Goal: Task Accomplishment & Management: Manage account settings

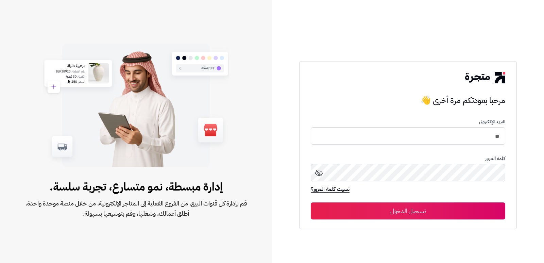
type input "*"
type input "****"
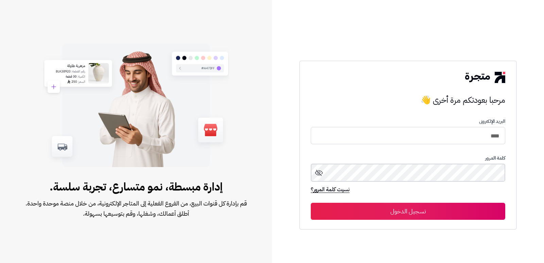
click at [311, 203] on button "تسجيل الدخول" at bounding box center [408, 211] width 195 height 17
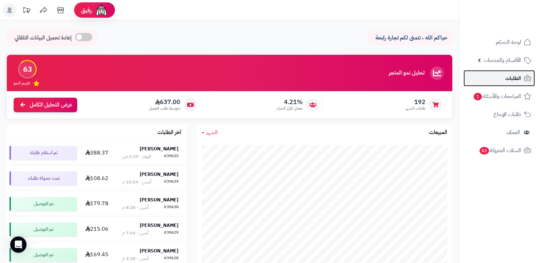
click at [523, 76] on link "الطلبات" at bounding box center [499, 78] width 71 height 16
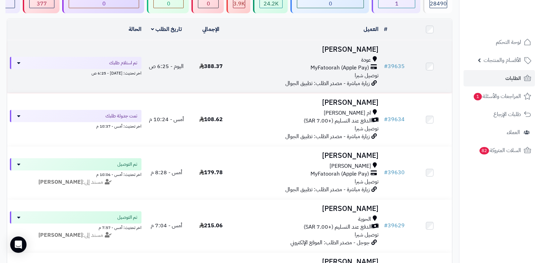
scroll to position [68, 0]
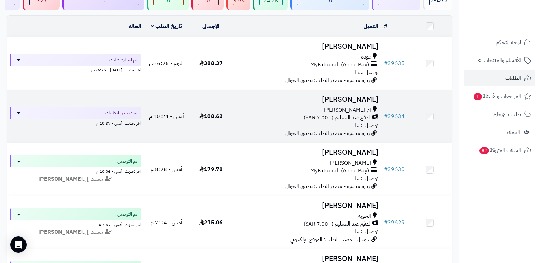
click at [368, 100] on h3 "[PERSON_NAME]" at bounding box center [307, 100] width 143 height 8
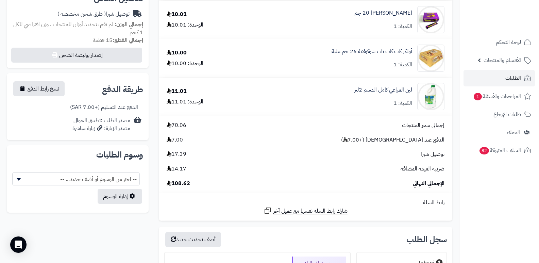
scroll to position [31, 0]
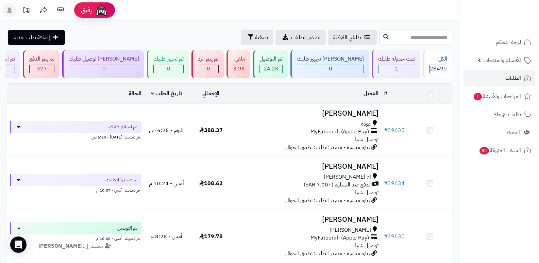
scroll to position [68, 0]
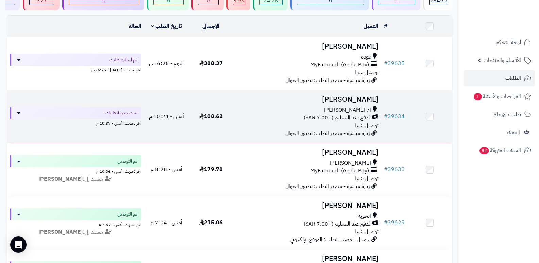
click at [355, 99] on h3 "[PERSON_NAME]" at bounding box center [307, 100] width 143 height 8
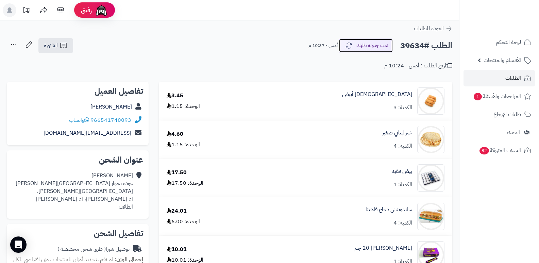
click at [370, 42] on button "تمت جدولة طلبك" at bounding box center [366, 45] width 54 height 14
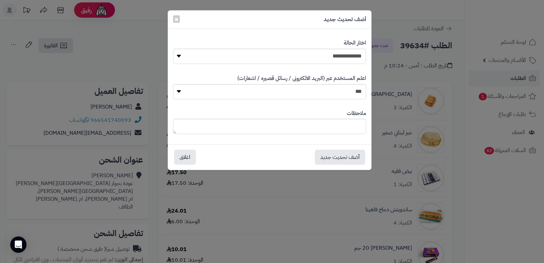
click at [347, 46] on label "اختار الحالة" at bounding box center [355, 43] width 22 height 8
click at [346, 58] on select "**********" at bounding box center [269, 56] width 193 height 15
select select "*"
click at [173, 49] on select "**********" at bounding box center [269, 56] width 193 height 15
click at [345, 124] on textarea at bounding box center [269, 126] width 193 height 15
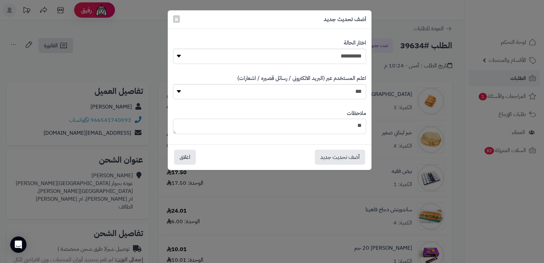
type textarea "*"
type textarea "****"
click at [332, 159] on button "أضف تحديث جديد" at bounding box center [340, 156] width 50 height 15
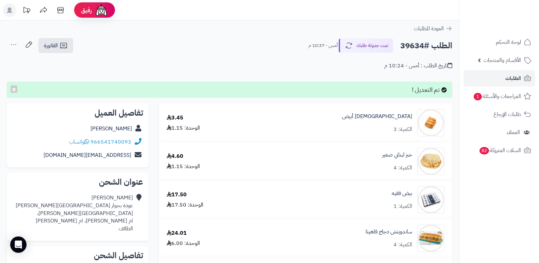
click at [14, 44] on icon at bounding box center [14, 45] width 14 height 14
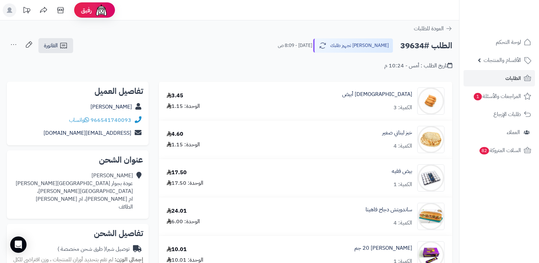
click at [12, 44] on icon at bounding box center [14, 45] width 14 height 14
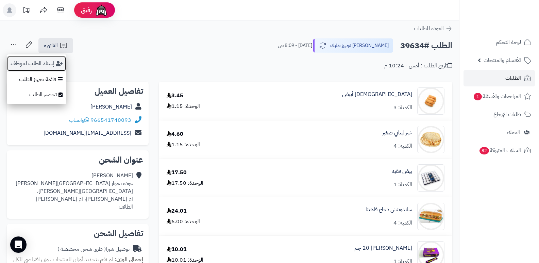
click at [17, 63] on button "إسناد الطلب لموظف" at bounding box center [37, 64] width 60 height 16
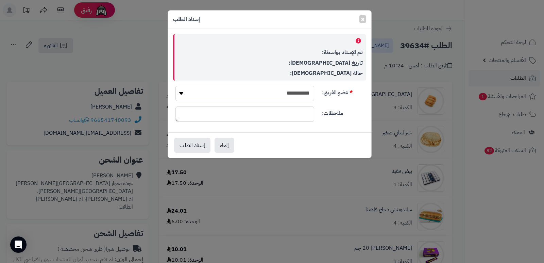
click at [240, 95] on select "**********" at bounding box center [245, 93] width 139 height 15
select select "**"
click at [176, 86] on select "**********" at bounding box center [245, 93] width 139 height 15
click at [189, 144] on button "إسناد الطلب" at bounding box center [192, 144] width 36 height 15
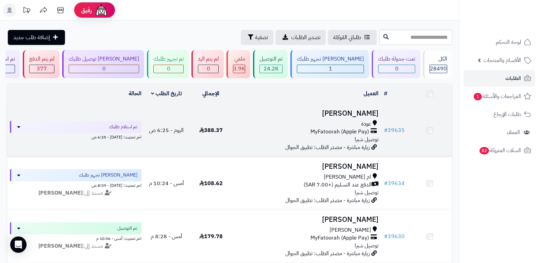
scroll to position [68, 0]
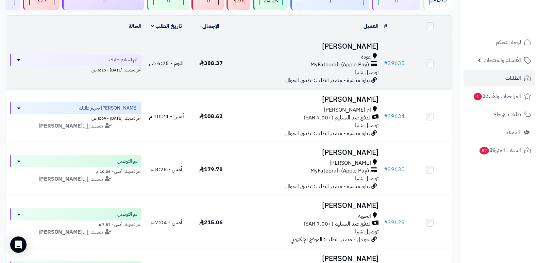
click at [354, 39] on td "خولة القرشي عودة MyFatoorah (Apple Pay) توصيل شبرا زيارة مباشرة - مصدر الطلب: ت…" at bounding box center [307, 63] width 148 height 53
click at [357, 43] on h3 "خولة القرشي" at bounding box center [307, 47] width 143 height 8
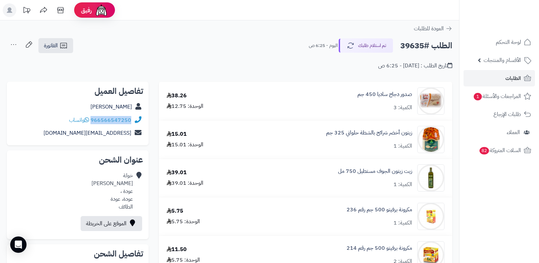
drag, startPoint x: 92, startPoint y: 118, endPoint x: 133, endPoint y: 122, distance: 42.1
click at [133, 122] on div "966566547250 واتساب" at bounding box center [77, 120] width 131 height 13
copy div "966566547250"
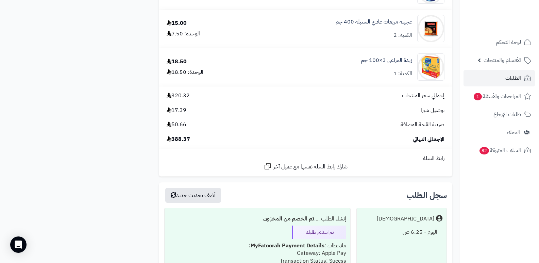
scroll to position [919, 0]
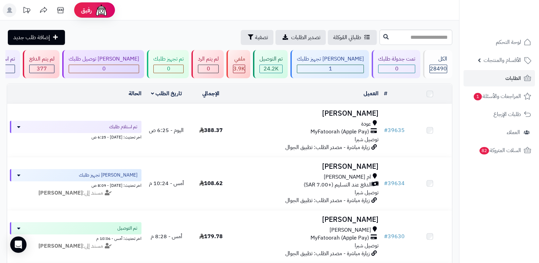
scroll to position [68, 0]
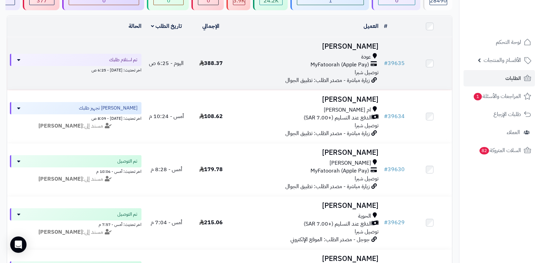
click at [368, 43] on h3 "خولة القرشي" at bounding box center [307, 47] width 143 height 8
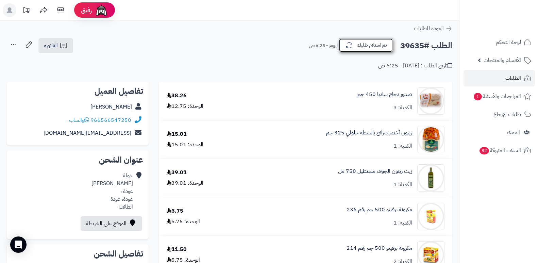
click at [362, 47] on button "تم استلام طلبك" at bounding box center [366, 45] width 54 height 14
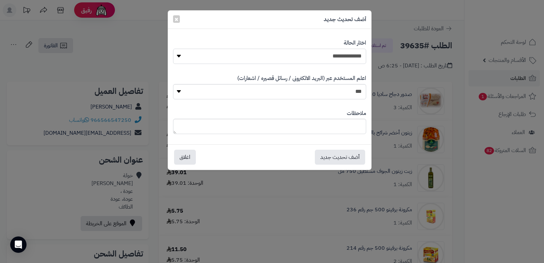
click at [349, 52] on select "**********" at bounding box center [269, 56] width 193 height 15
select select "*"
click at [173, 49] on select "**********" at bounding box center [269, 56] width 193 height 15
click at [339, 129] on textarea at bounding box center [269, 126] width 193 height 15
type textarea "*"
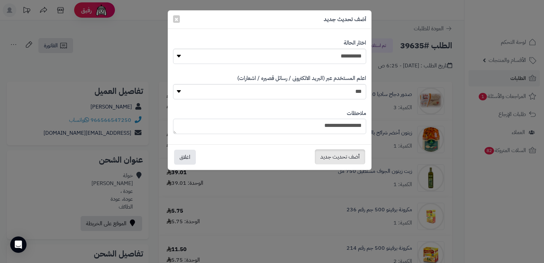
type textarea "**********"
click at [342, 156] on button "أضف تحديث جديد" at bounding box center [340, 156] width 50 height 15
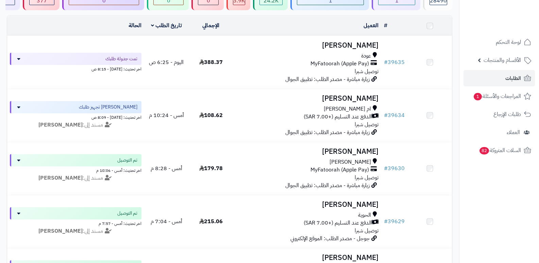
scroll to position [68, 0]
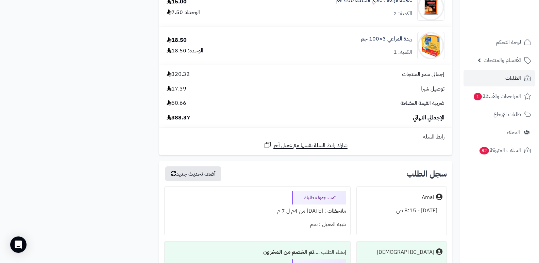
scroll to position [953, 0]
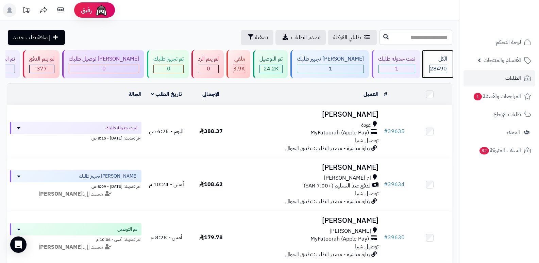
click at [431, 67] on span "28490" at bounding box center [438, 69] width 17 height 8
click at [439, 58] on div "الكل" at bounding box center [439, 59] width 18 height 8
click at [436, 73] on div "28490" at bounding box center [439, 69] width 18 height 9
click at [438, 65] on span "28490" at bounding box center [438, 69] width 17 height 8
click at [439, 64] on div "الكل 28490" at bounding box center [437, 64] width 29 height 28
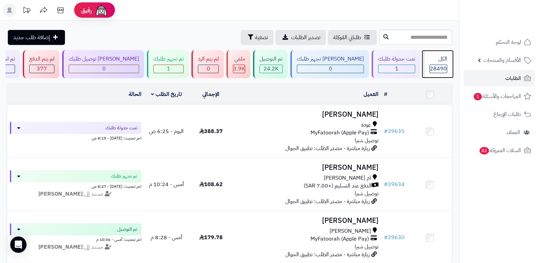
click at [438, 62] on div "الكل" at bounding box center [439, 59] width 18 height 8
click at [424, 58] on div "الكل 28490" at bounding box center [437, 64] width 29 height 28
click at [445, 62] on div "الكل" at bounding box center [439, 59] width 18 height 8
click at [438, 66] on span "28490" at bounding box center [438, 69] width 17 height 8
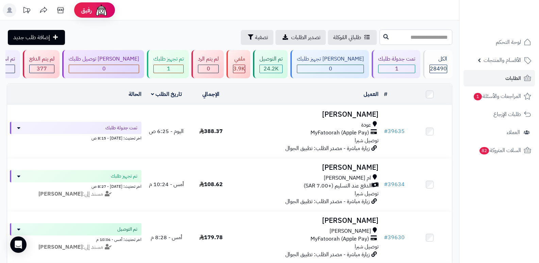
click at [397, 36] on input "text" at bounding box center [416, 37] width 73 height 15
type input "*****"
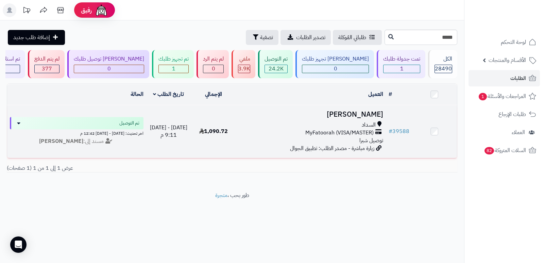
click at [357, 111] on h3 "[PERSON_NAME]" at bounding box center [311, 115] width 145 height 8
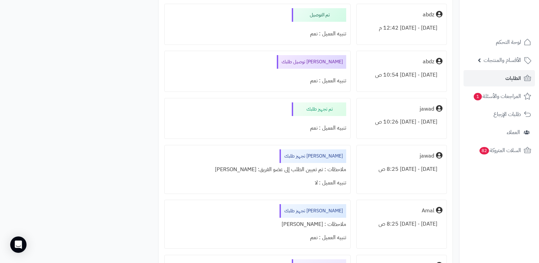
scroll to position [2008, 0]
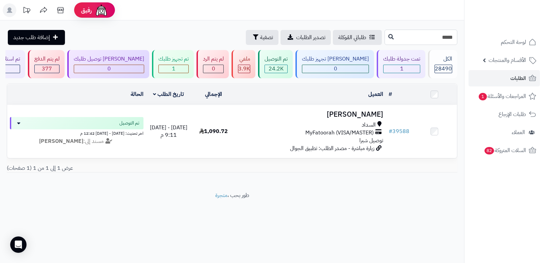
drag, startPoint x: 450, startPoint y: 35, endPoint x: 455, endPoint y: 35, distance: 5.1
click at [455, 35] on input "*****" at bounding box center [421, 37] width 73 height 15
type input "*****"
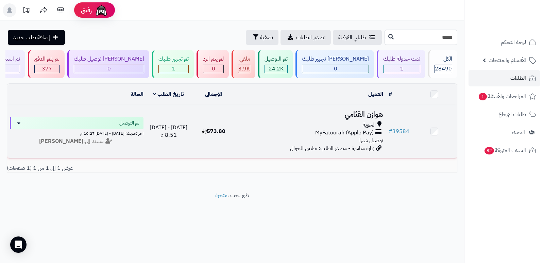
click at [376, 116] on h3 "هوازن القثامي" at bounding box center [311, 115] width 145 height 8
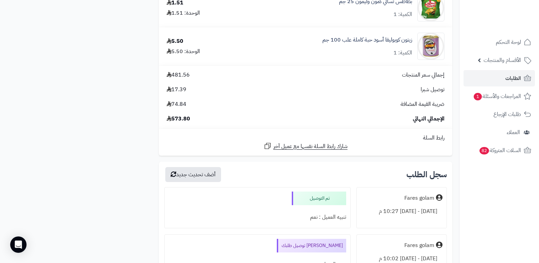
scroll to position [1191, 0]
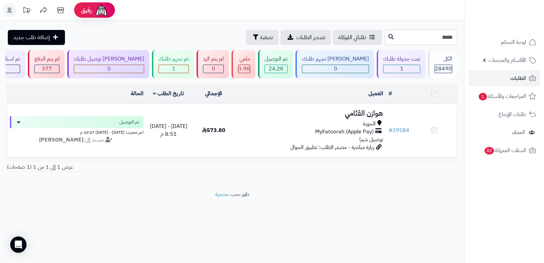
click at [425, 37] on input "*****" at bounding box center [421, 37] width 73 height 15
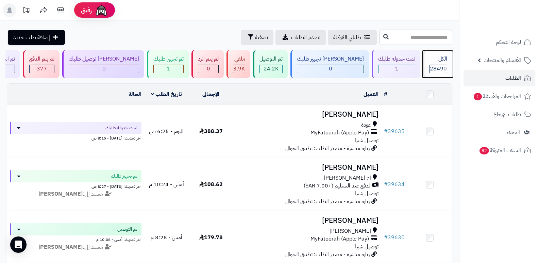
click at [441, 67] on span "28490" at bounding box center [438, 69] width 17 height 8
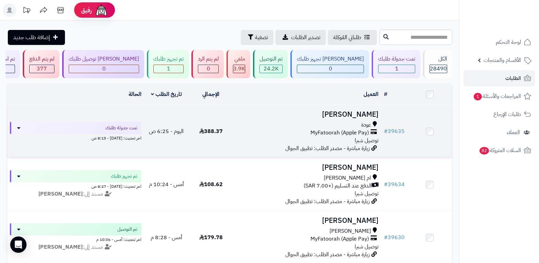
click at [365, 113] on h3 "[PERSON_NAME]" at bounding box center [307, 115] width 143 height 8
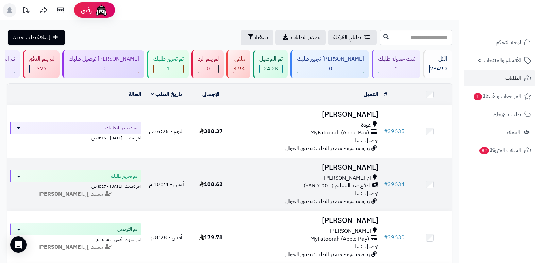
click at [367, 164] on h3 "[PERSON_NAME]" at bounding box center [307, 168] width 143 height 8
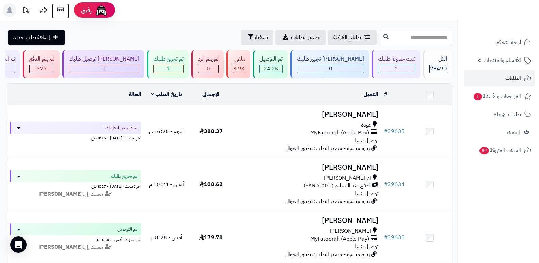
click at [59, 12] on icon at bounding box center [61, 10] width 14 height 14
click at [426, 35] on input "text" at bounding box center [416, 37] width 73 height 15
type input "*****"
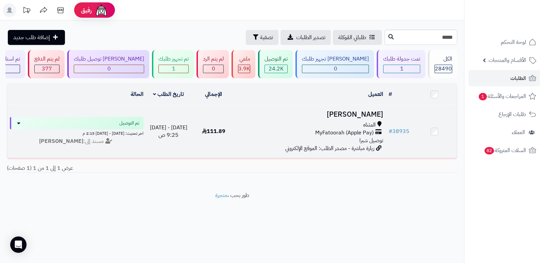
click at [367, 117] on h3 "Ali Alasiri" at bounding box center [311, 115] width 145 height 8
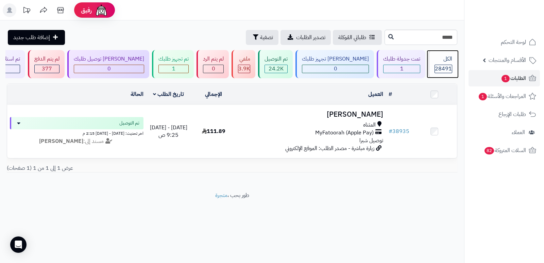
click at [447, 67] on span "28491" at bounding box center [443, 69] width 17 height 8
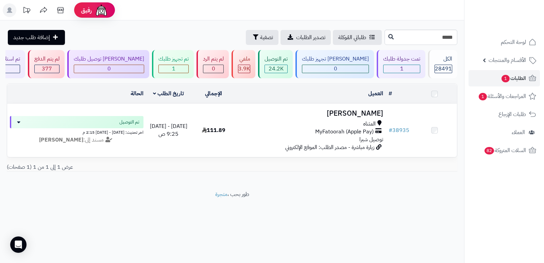
click at [434, 43] on input "*****" at bounding box center [421, 37] width 73 height 15
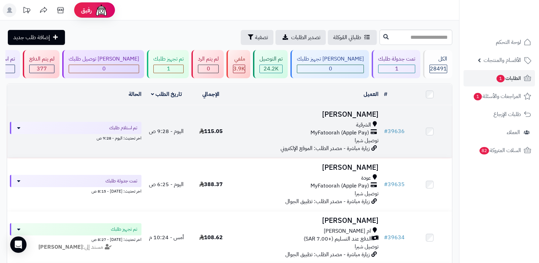
click at [371, 114] on h3 "Ali Alasiri" at bounding box center [307, 115] width 143 height 8
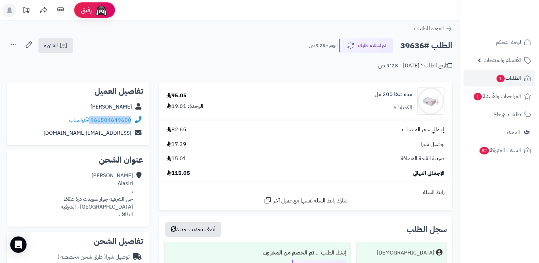
drag, startPoint x: 91, startPoint y: 119, endPoint x: 130, endPoint y: 121, distance: 39.2
click at [130, 121] on div "966504649600 واتساب" at bounding box center [100, 120] width 62 height 8
copy div "966504649600"
click at [366, 43] on button "تم استلام طلبك" at bounding box center [366, 45] width 54 height 14
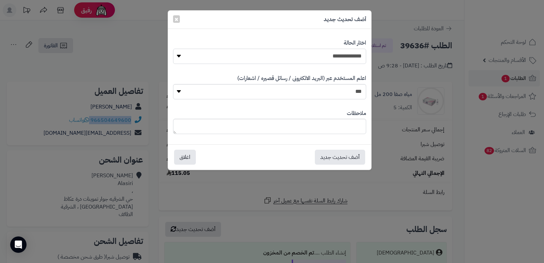
click at [341, 57] on select "**********" at bounding box center [269, 56] width 193 height 15
select select "*"
click at [173, 49] on select "**********" at bounding box center [269, 56] width 193 height 15
click at [346, 156] on button "أضف تحديث جديد" at bounding box center [340, 156] width 50 height 15
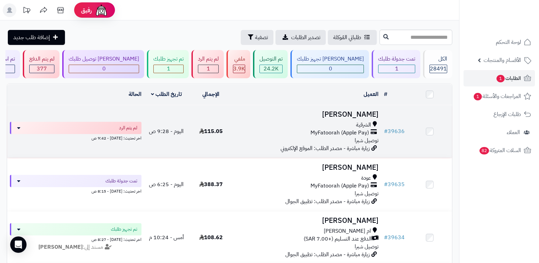
click at [361, 111] on h3 "[PERSON_NAME]" at bounding box center [307, 115] width 143 height 8
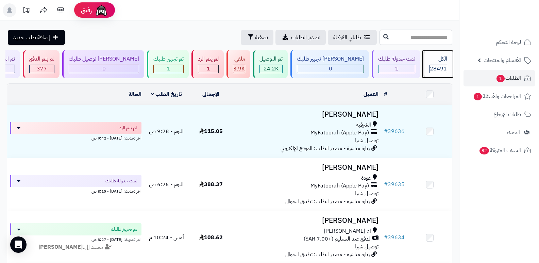
click at [444, 58] on div "الكل" at bounding box center [439, 59] width 18 height 8
click at [496, 79] on span "الطلبات 1" at bounding box center [508, 78] width 25 height 10
click at [431, 72] on span "28491" at bounding box center [438, 69] width 17 height 8
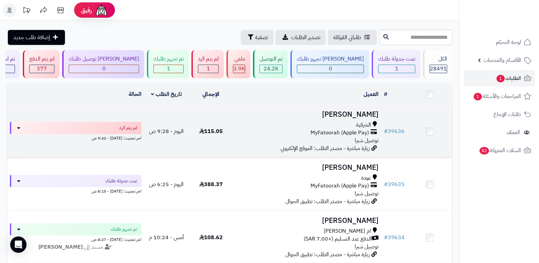
click at [370, 111] on h3 "[PERSON_NAME]" at bounding box center [307, 115] width 143 height 8
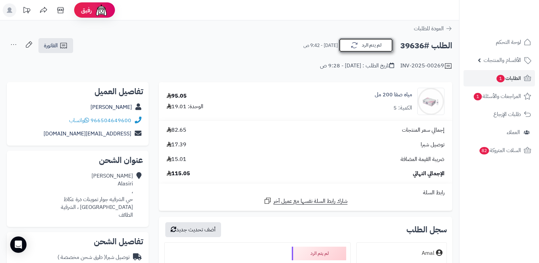
click at [381, 44] on button "لم يتم الرد" at bounding box center [366, 45] width 54 height 14
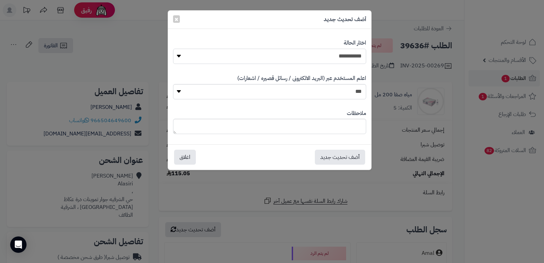
click at [352, 51] on select "**********" at bounding box center [269, 56] width 193 height 15
select select "*"
click at [173, 49] on select "**********" at bounding box center [269, 56] width 193 height 15
click at [343, 130] on textarea at bounding box center [269, 126] width 193 height 15
type textarea "****"
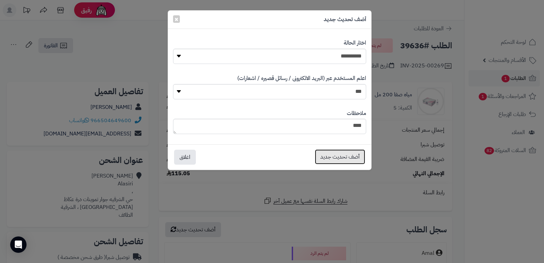
click at [344, 160] on button "أضف تحديث جديد" at bounding box center [340, 156] width 50 height 15
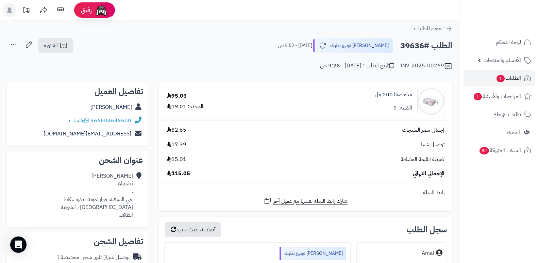
click at [11, 45] on icon at bounding box center [14, 45] width 14 height 14
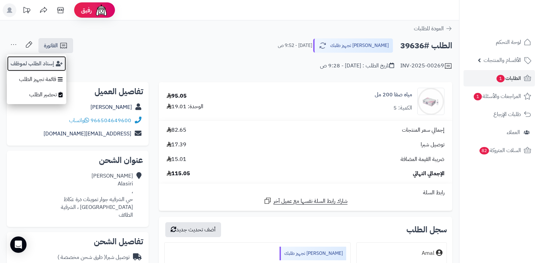
click at [16, 60] on button "إسناد الطلب لموظف" at bounding box center [37, 64] width 60 height 16
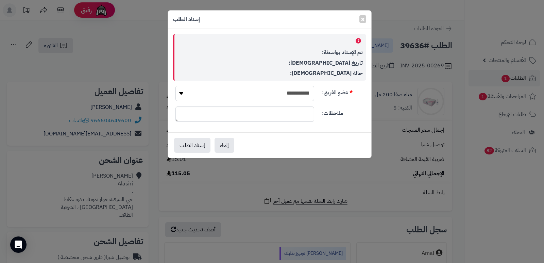
click at [244, 93] on select "**********" at bounding box center [245, 93] width 139 height 15
select select "**"
click at [176, 86] on select "**********" at bounding box center [245, 93] width 139 height 15
click at [192, 151] on button "إسناد الطلب" at bounding box center [192, 144] width 36 height 15
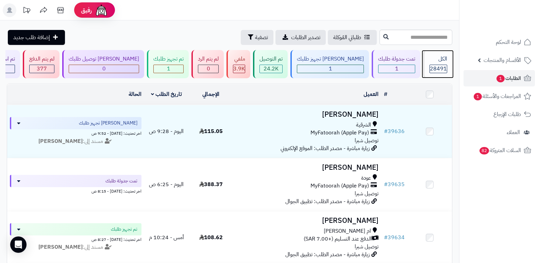
click at [430, 71] on span "28491" at bounding box center [438, 69] width 17 height 8
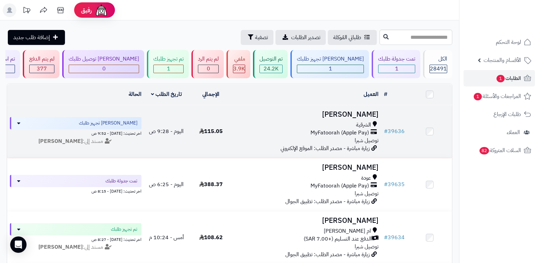
click at [363, 111] on h3 "[PERSON_NAME]" at bounding box center [307, 115] width 143 height 8
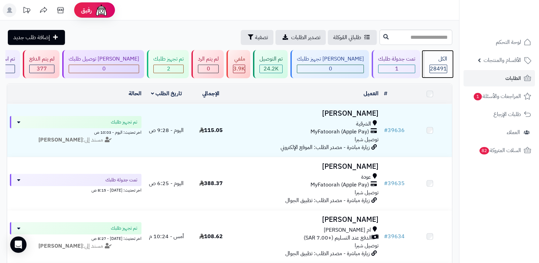
click at [438, 69] on span "28491" at bounding box center [438, 69] width 17 height 8
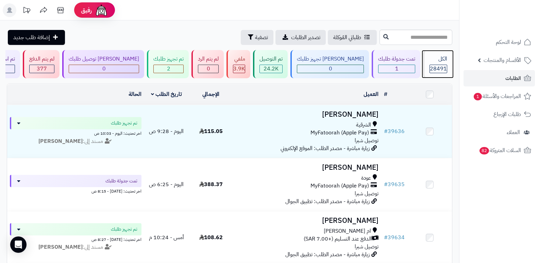
click at [440, 59] on div "الكل" at bounding box center [439, 59] width 18 height 8
click at [447, 67] on div "الكل 28491" at bounding box center [437, 64] width 29 height 28
click at [447, 67] on div "28491" at bounding box center [438, 69] width 17 height 8
click at [430, 67] on span "28491" at bounding box center [438, 69] width 17 height 8
click at [439, 65] on span "28491" at bounding box center [438, 69] width 17 height 8
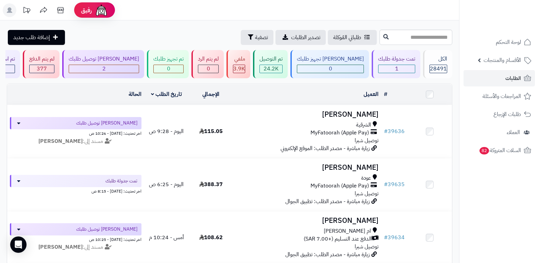
click at [334, 13] on header "رفيق ! الطلبات معالجة مكتمل إرجاع المنتجات العملاء المتواجدون الان 29374 عملاء …" at bounding box center [269, 10] width 539 height 20
click at [443, 66] on span "28491" at bounding box center [438, 69] width 17 height 8
click at [442, 68] on span "28491" at bounding box center [438, 69] width 17 height 8
click at [438, 68] on span "28491" at bounding box center [438, 69] width 17 height 8
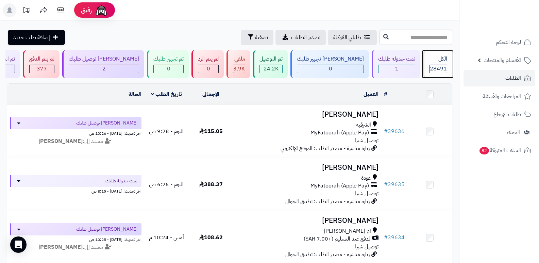
click at [443, 60] on div "الكل" at bounding box center [439, 59] width 18 height 8
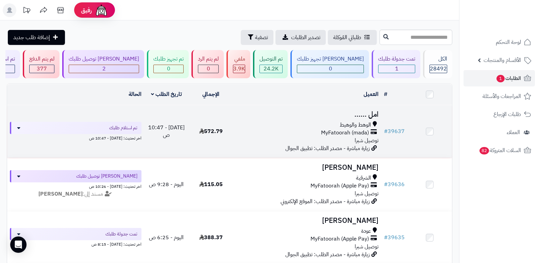
click at [376, 112] on h3 "امل ......" at bounding box center [307, 115] width 143 height 8
click at [376, 117] on h3 "امل ......" at bounding box center [307, 115] width 143 height 8
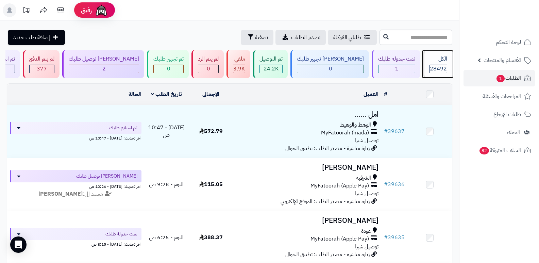
click at [439, 57] on div "الكل" at bounding box center [439, 59] width 18 height 8
click at [443, 63] on div "الكل 28492" at bounding box center [437, 64] width 29 height 28
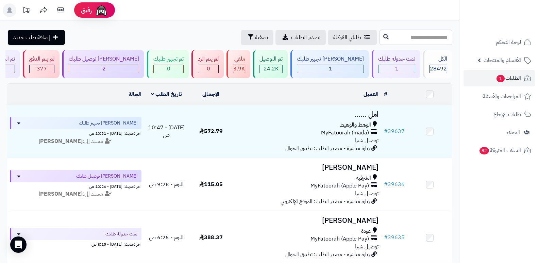
click at [337, 14] on header "رفيق ! الطلبات معالجة مكتمل إرجاع المنتجات العملاء المتواجدون الان 29374 عملاء …" at bounding box center [269, 10] width 539 height 20
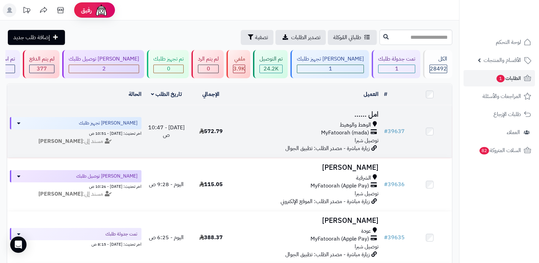
click at [372, 114] on h3 "امل ......" at bounding box center [307, 115] width 143 height 8
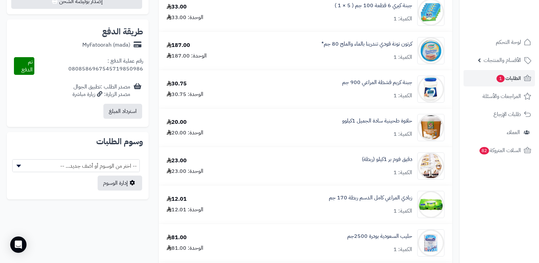
scroll to position [204, 0]
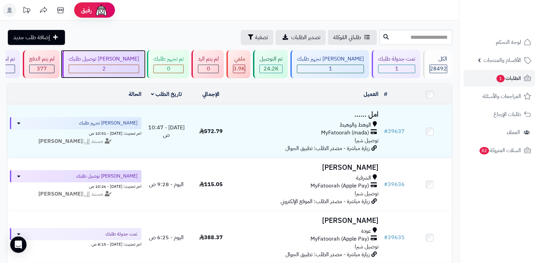
click at [123, 71] on div "2" at bounding box center [104, 69] width 70 height 8
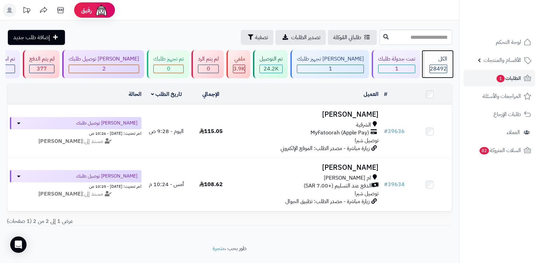
click at [435, 68] on span "28492" at bounding box center [438, 69] width 17 height 8
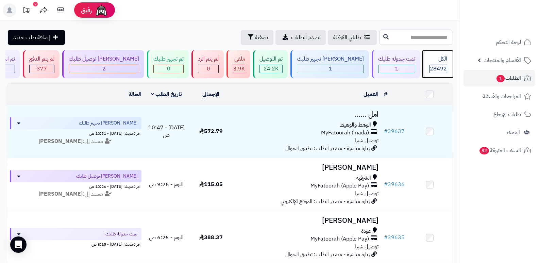
click at [441, 71] on span "28492" at bounding box center [438, 69] width 17 height 8
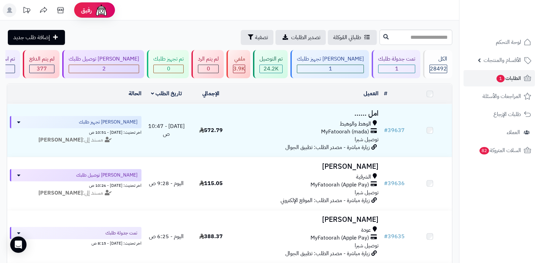
click at [441, 71] on span "28492" at bounding box center [438, 69] width 17 height 8
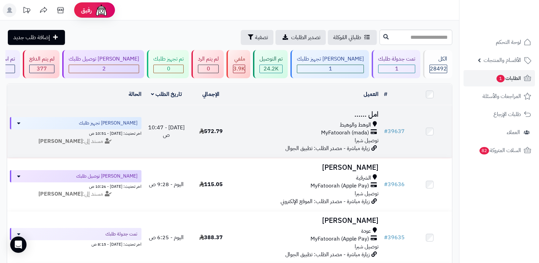
click at [372, 112] on h3 "امل ......" at bounding box center [307, 115] width 143 height 8
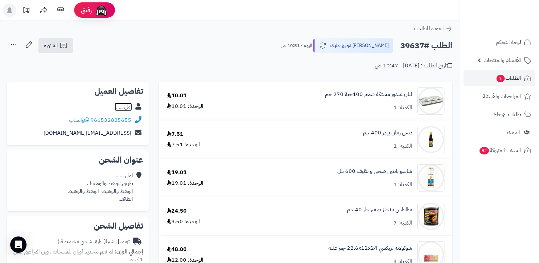
click at [124, 105] on link "امل ......" at bounding box center [123, 107] width 17 height 8
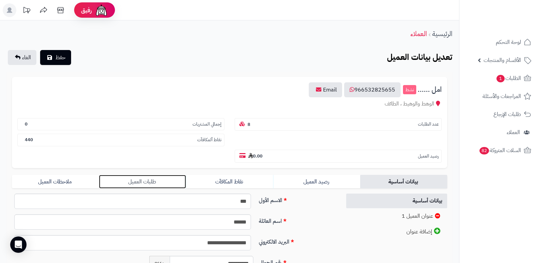
click at [154, 176] on link "طلبات العميل" at bounding box center [142, 182] width 87 height 14
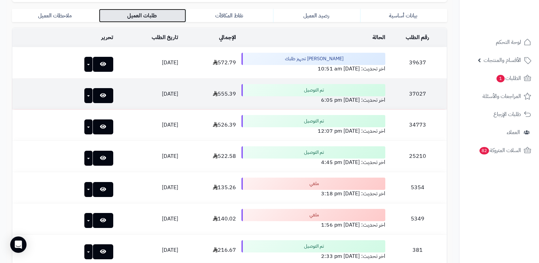
scroll to position [170, 0]
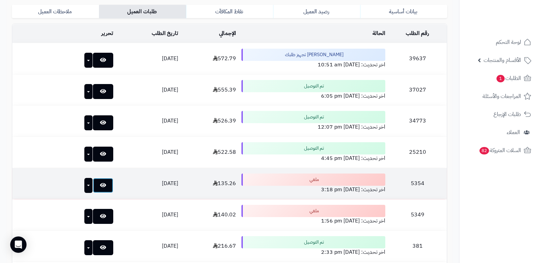
click at [100, 185] on icon at bounding box center [103, 184] width 6 height 5
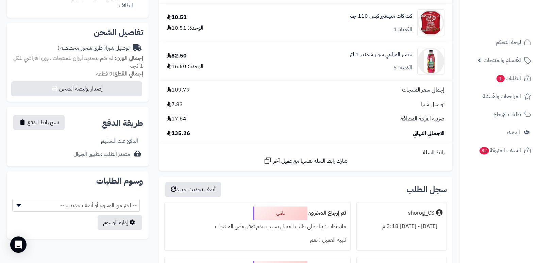
scroll to position [238, 0]
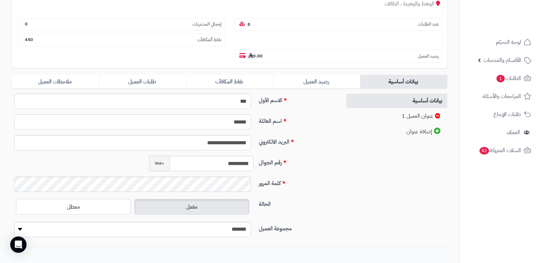
scroll to position [36, 0]
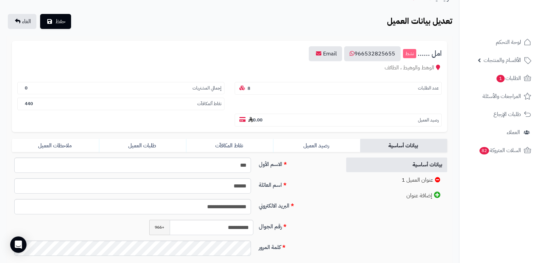
click at [131, 136] on form "**********" at bounding box center [230, 174] width 436 height 266
click at [131, 137] on form "**********" at bounding box center [230, 174] width 436 height 266
click at [141, 146] on link "طلبات العميل" at bounding box center [142, 146] width 87 height 14
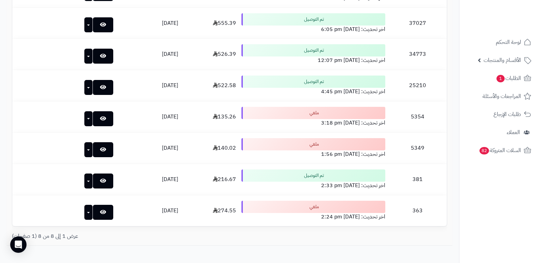
scroll to position [240, 0]
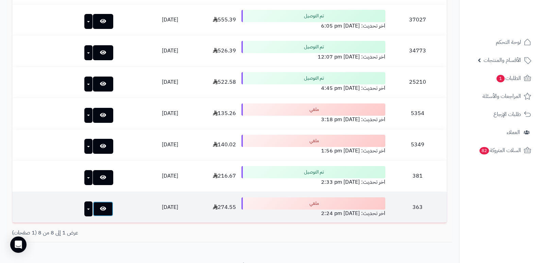
click at [93, 212] on link at bounding box center [103, 208] width 20 height 15
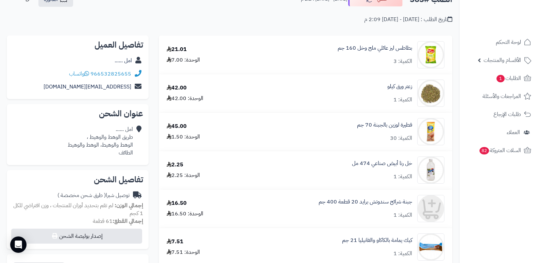
scroll to position [34, 0]
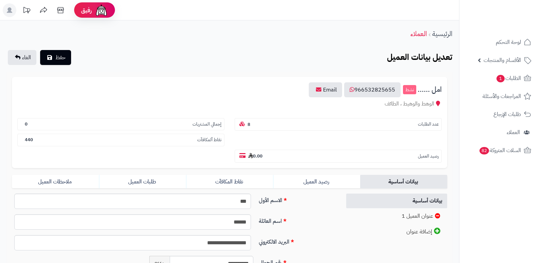
scroll to position [138, 0]
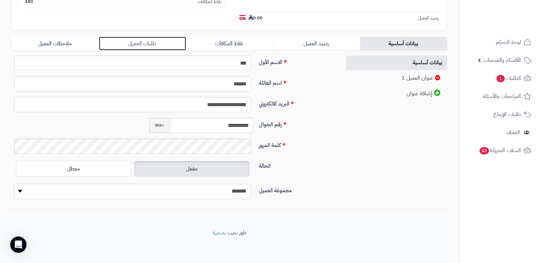
click at [159, 45] on link "طلبات العميل" at bounding box center [142, 44] width 87 height 14
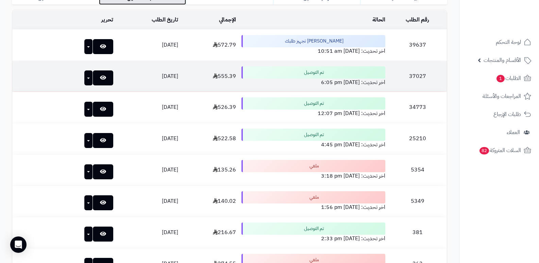
scroll to position [240, 0]
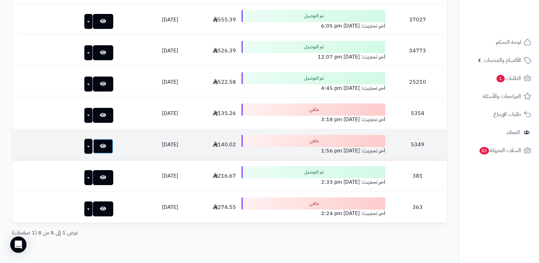
click at [93, 142] on link at bounding box center [103, 146] width 20 height 15
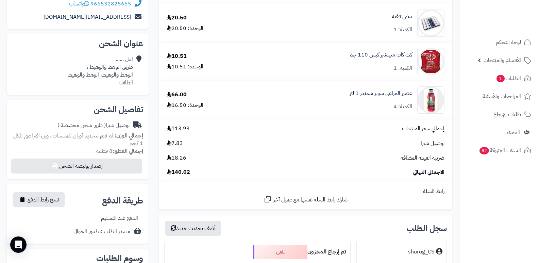
scroll to position [204, 0]
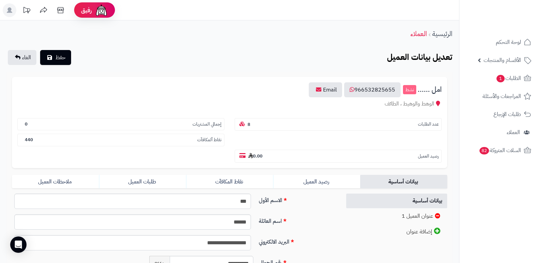
scroll to position [138, 0]
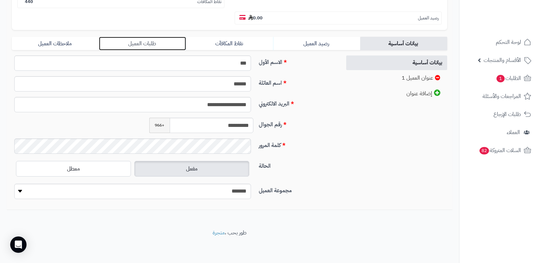
click at [148, 45] on link "طلبات العميل" at bounding box center [142, 44] width 87 height 14
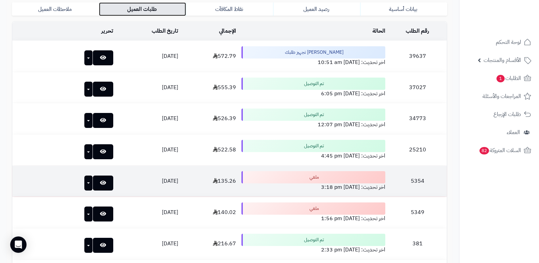
scroll to position [170, 0]
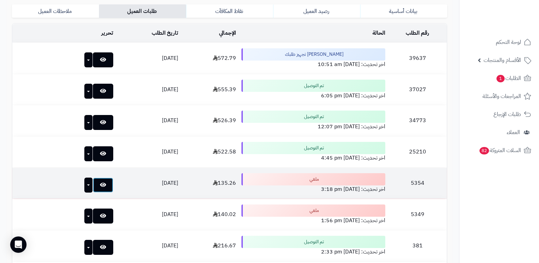
click at [93, 181] on link at bounding box center [103, 185] width 20 height 15
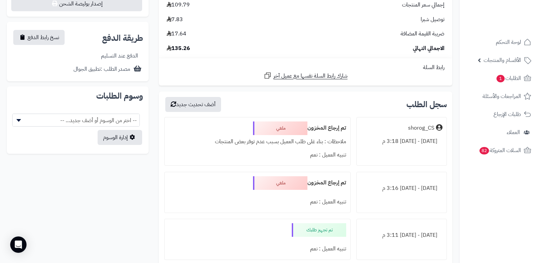
scroll to position [340, 0]
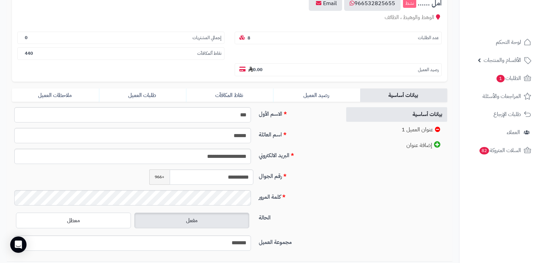
scroll to position [2, 0]
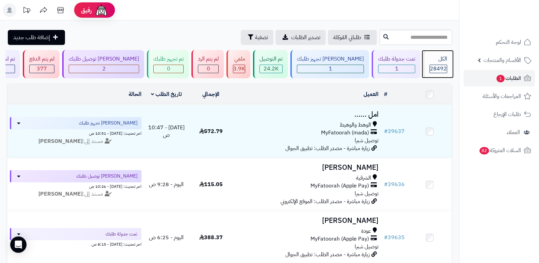
click at [430, 66] on div "28492" at bounding box center [438, 69] width 17 height 8
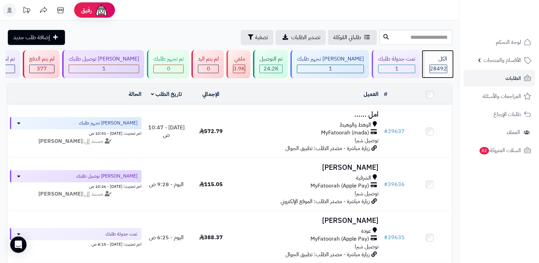
click at [430, 66] on div "28492" at bounding box center [438, 69] width 17 height 8
click at [432, 64] on div "الكل 28492" at bounding box center [437, 64] width 29 height 28
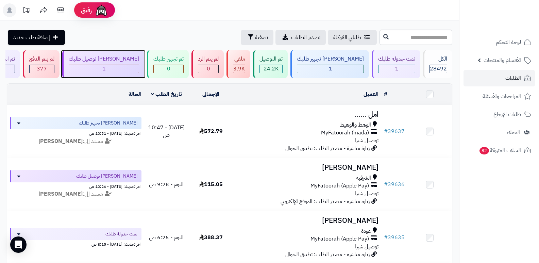
click at [125, 69] on div "1" at bounding box center [104, 69] width 70 height 8
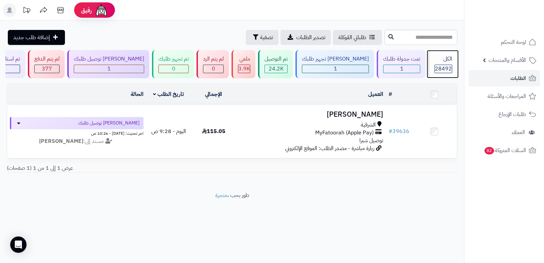
click at [441, 60] on div "الكل" at bounding box center [444, 59] width 18 height 8
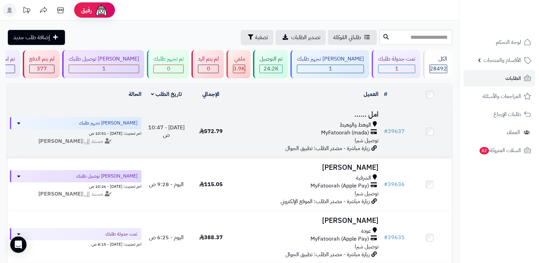
click at [372, 117] on h3 "امل ......" at bounding box center [307, 115] width 143 height 8
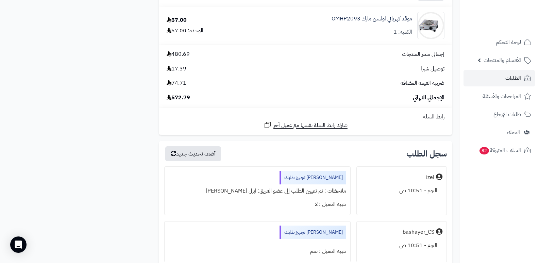
scroll to position [578, 0]
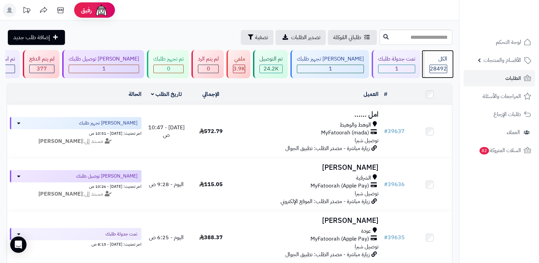
click at [442, 62] on div "الكل" at bounding box center [439, 59] width 18 height 8
click at [441, 72] on span "28492" at bounding box center [438, 69] width 17 height 8
click at [425, 65] on div "الكل 28492" at bounding box center [437, 64] width 29 height 28
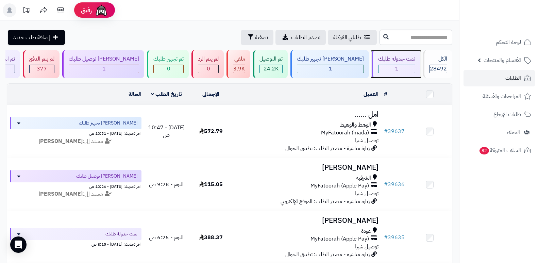
click at [396, 65] on div "1" at bounding box center [397, 69] width 36 height 8
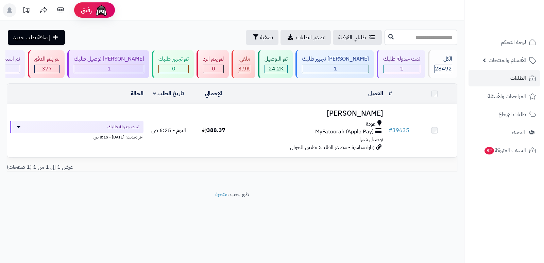
click at [346, 67] on div "1" at bounding box center [335, 69] width 66 height 8
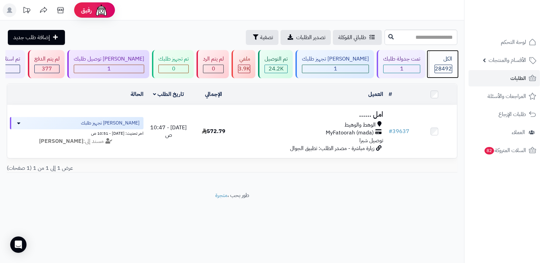
click at [454, 56] on div "الكل 28492" at bounding box center [442, 64] width 29 height 28
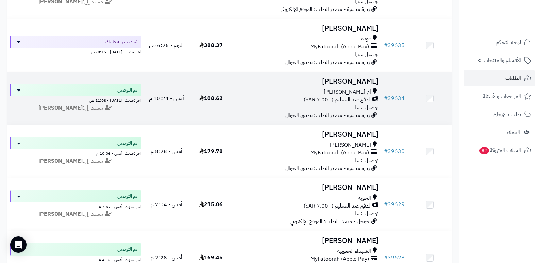
scroll to position [204, 0]
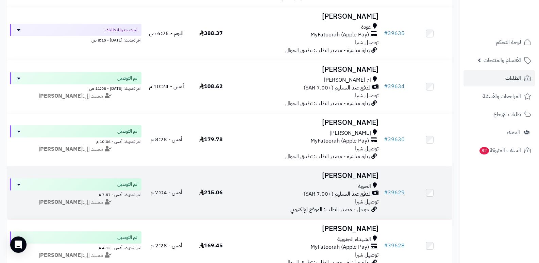
click at [361, 173] on h3 "[PERSON_NAME]" at bounding box center [307, 176] width 143 height 8
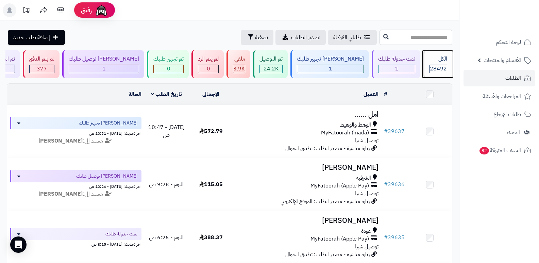
click at [446, 60] on div "الكل" at bounding box center [439, 59] width 18 height 8
click at [430, 63] on div "الكل" at bounding box center [439, 59] width 18 height 8
click at [432, 67] on span "28492" at bounding box center [438, 69] width 17 height 8
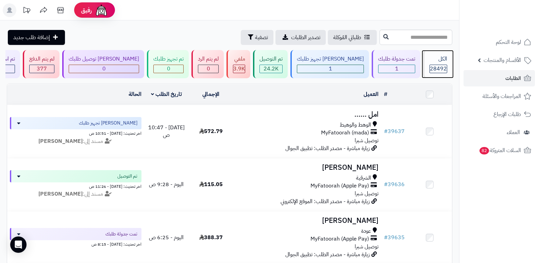
click at [430, 66] on span "28492" at bounding box center [438, 69] width 17 height 8
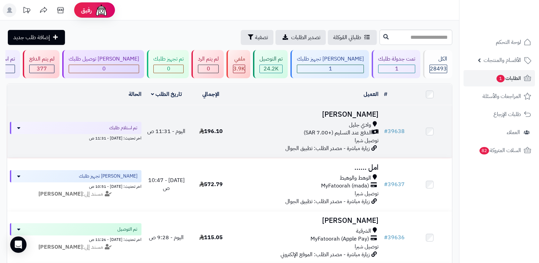
click at [350, 112] on h3 "[PERSON_NAME]" at bounding box center [307, 115] width 143 height 8
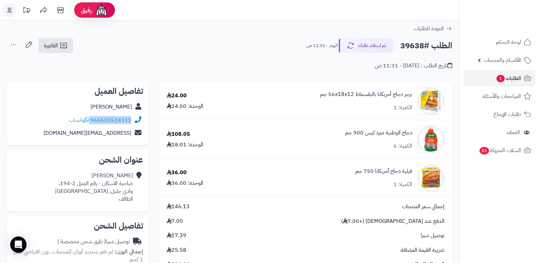
drag, startPoint x: 91, startPoint y: 119, endPoint x: 135, endPoint y: 117, distance: 43.9
click at [135, 117] on div "966503524333 واتساب" at bounding box center [77, 120] width 131 height 13
copy div "966503524333"
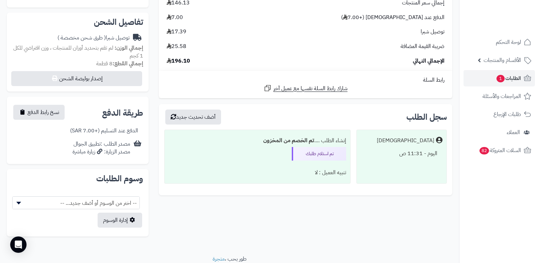
scroll to position [204, 0]
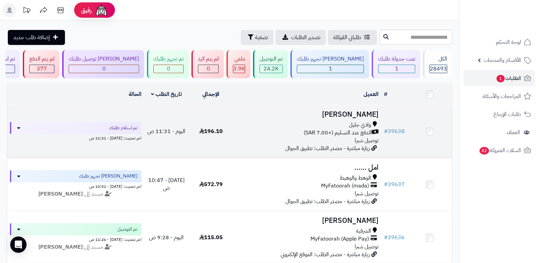
click at [359, 115] on h3 "[PERSON_NAME]" at bounding box center [307, 115] width 143 height 8
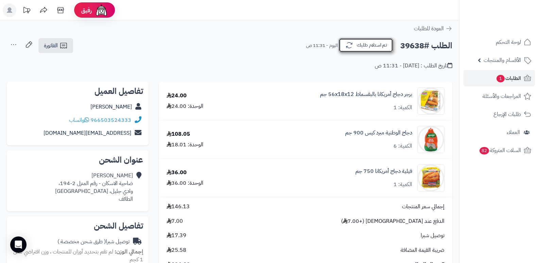
click at [368, 49] on button "تم استلام طلبك" at bounding box center [366, 45] width 54 height 14
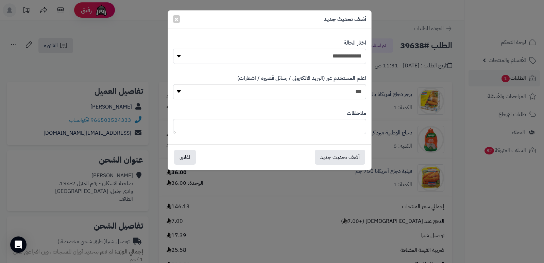
click at [353, 55] on select "**********" at bounding box center [269, 56] width 193 height 15
select select "*"
click at [173, 49] on select "**********" at bounding box center [269, 56] width 193 height 15
click at [345, 129] on textarea at bounding box center [269, 126] width 193 height 15
type textarea "****"
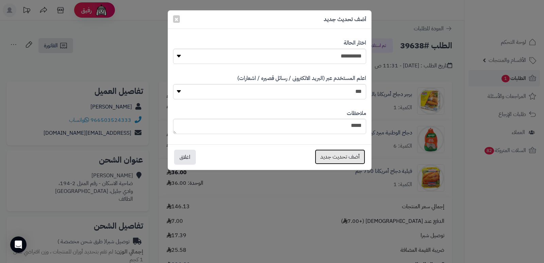
click at [341, 158] on button "أضف تحديث جديد" at bounding box center [340, 156] width 50 height 15
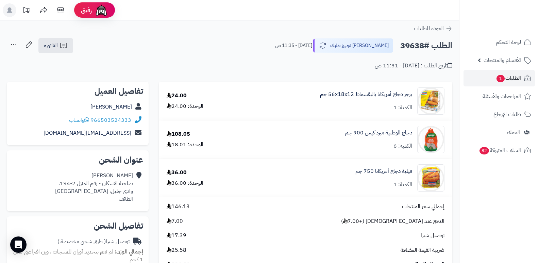
click at [14, 43] on icon at bounding box center [14, 45] width 14 height 14
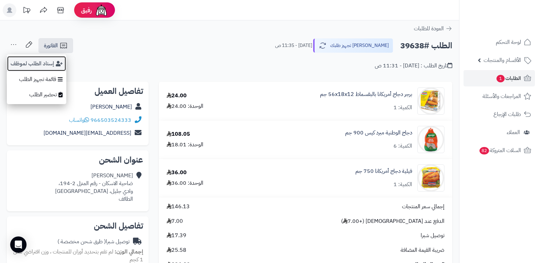
click at [42, 60] on button "إسناد الطلب لموظف" at bounding box center [37, 64] width 60 height 16
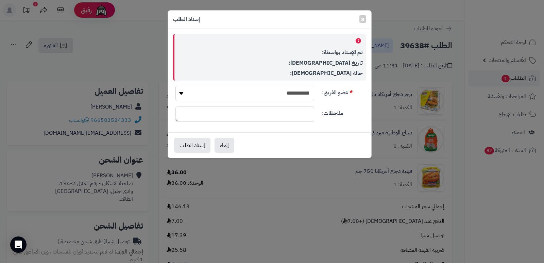
click at [263, 89] on select "**********" at bounding box center [245, 93] width 139 height 15
select select "**"
click at [176, 86] on select "**********" at bounding box center [245, 93] width 139 height 15
click at [188, 147] on button "إسناد الطلب" at bounding box center [192, 144] width 36 height 15
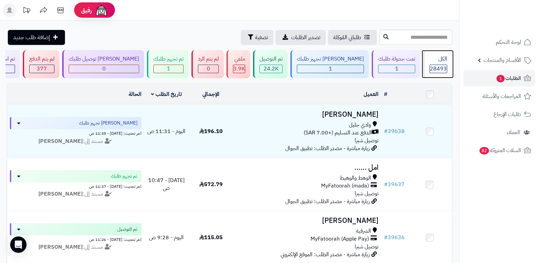
click at [431, 64] on div "الكل 28493" at bounding box center [437, 64] width 29 height 28
click at [375, 9] on header "رفيق ! الطلبات معالجة مكتمل إرجاع المنتجات العملاء المتواجدون الان 29374 عملاء …" at bounding box center [269, 10] width 539 height 20
click at [335, 11] on header "رفيق ! الطلبات معالجة مكتمل إرجاع المنتجات العملاء المتواجدون الان 29374 عملاء …" at bounding box center [269, 10] width 539 height 20
click at [441, 64] on div "الكل 28493" at bounding box center [437, 64] width 29 height 28
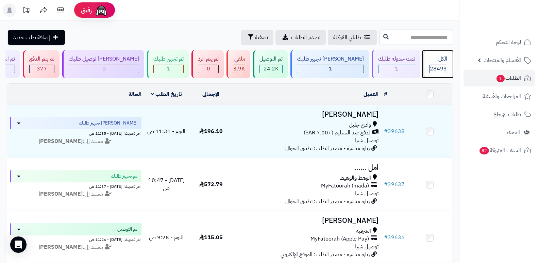
click at [439, 69] on span "28493" at bounding box center [438, 69] width 17 height 8
click at [440, 64] on div "الكل 28493" at bounding box center [437, 64] width 29 height 28
